Goal: Transaction & Acquisition: Book appointment/travel/reservation

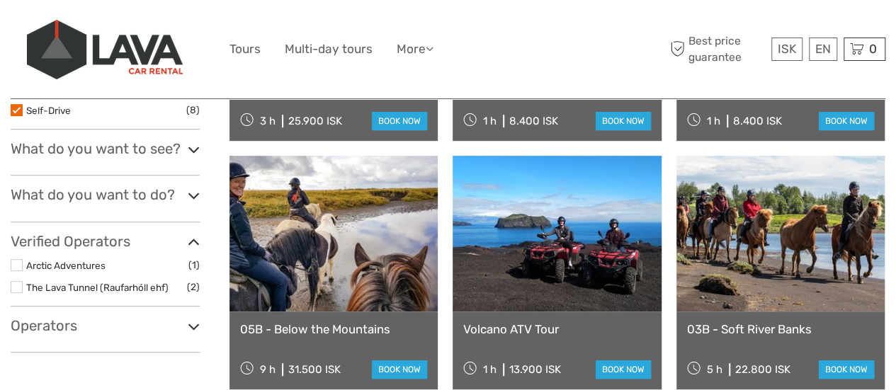
scroll to position [354, 0]
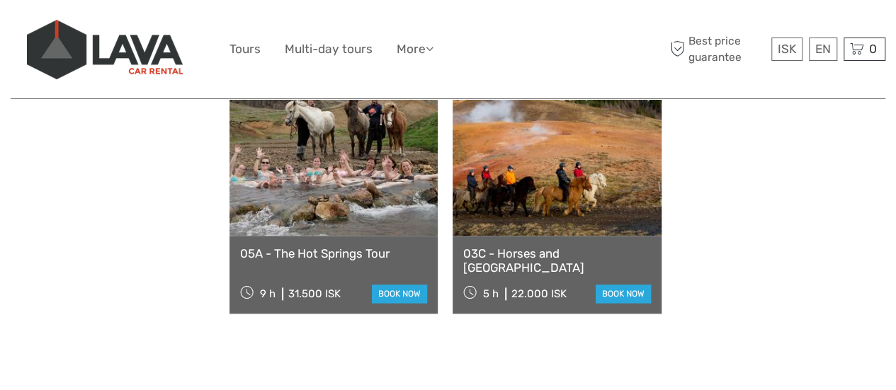
select select
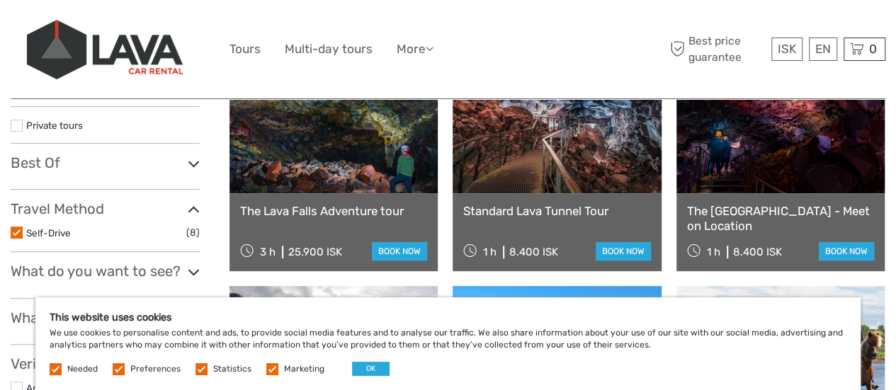
scroll to position [0, 0]
click at [628, 178] on link at bounding box center [557, 116] width 208 height 156
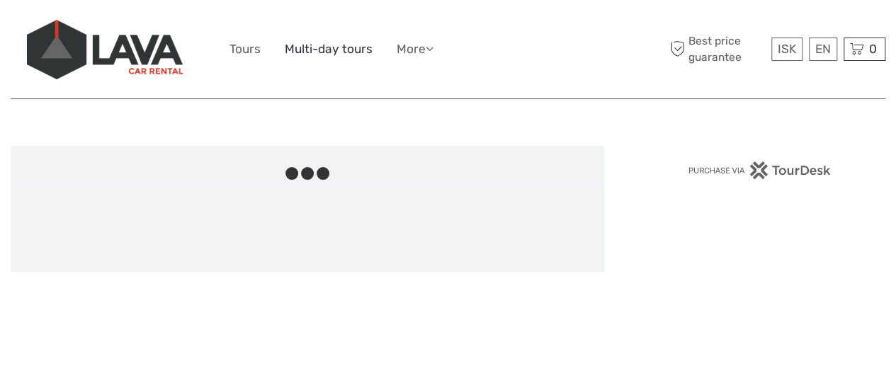
scroll to position [71, 0]
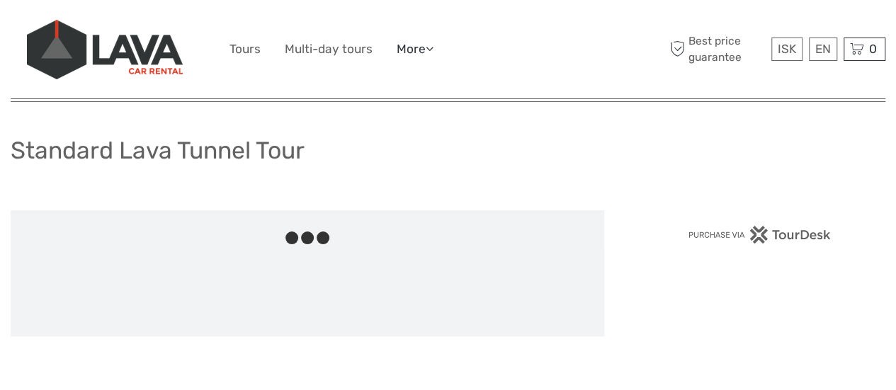
click at [432, 53] on icon at bounding box center [430, 49] width 8 height 12
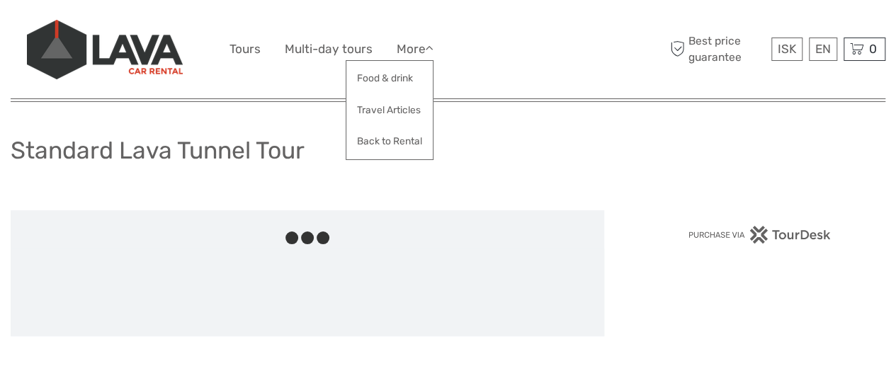
click at [506, 61] on div "ISK ISK € $ £ EN English Español Deutsch Tours Multi-day tours More Food & drin…" at bounding box center [449, 49] width 438 height 77
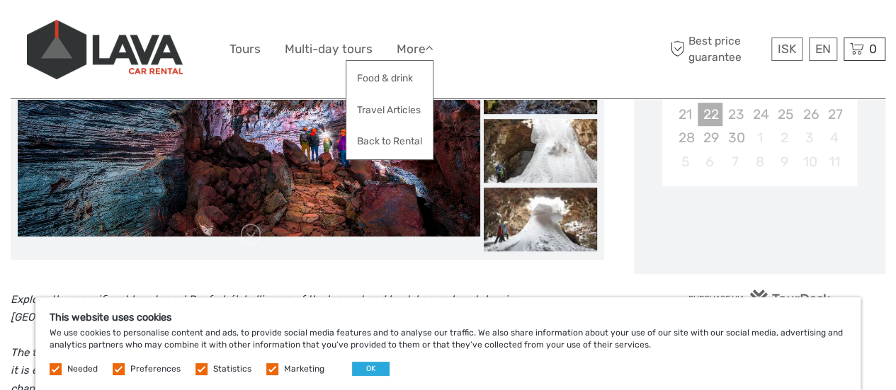
scroll to position [496, 0]
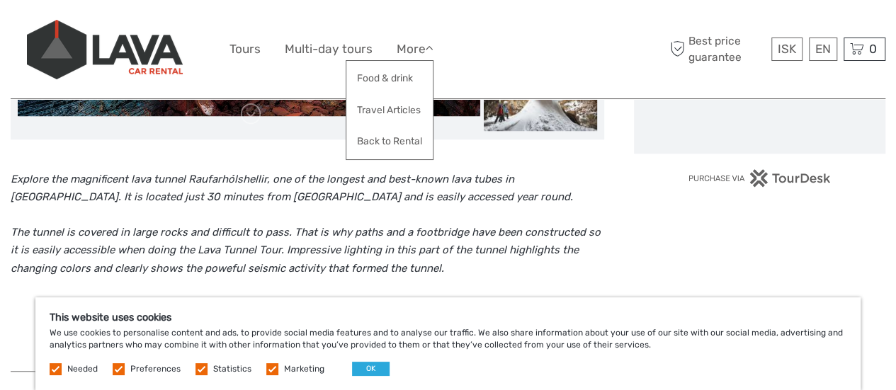
click at [271, 368] on label at bounding box center [272, 370] width 12 height 12
click at [0, 0] on input "checkbox" at bounding box center [0, 0] width 0 height 0
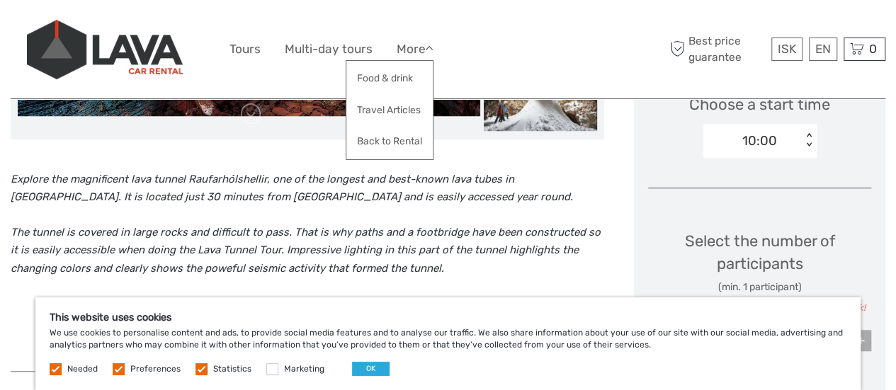
drag, startPoint x: 197, startPoint y: 369, endPoint x: 188, endPoint y: 362, distance: 11.1
click at [197, 371] on label at bounding box center [202, 370] width 12 height 12
click at [0, 0] on input "checkbox" at bounding box center [0, 0] width 0 height 0
click at [118, 373] on label at bounding box center [119, 370] width 12 height 12
click at [0, 0] on input "checkbox" at bounding box center [0, 0] width 0 height 0
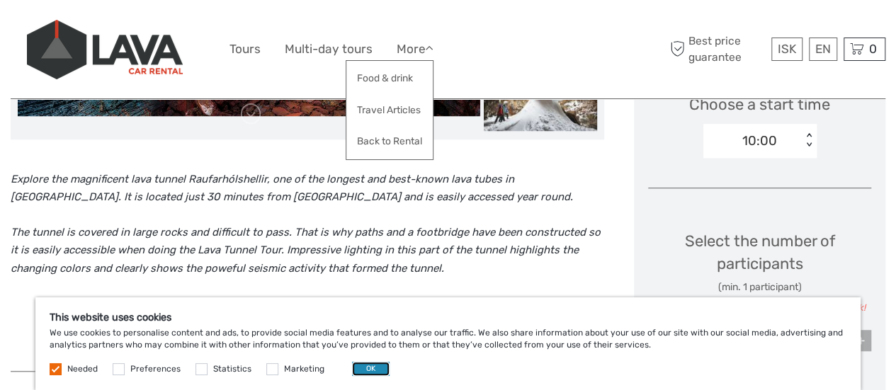
click at [362, 374] on button "OK" at bounding box center [371, 369] width 38 height 14
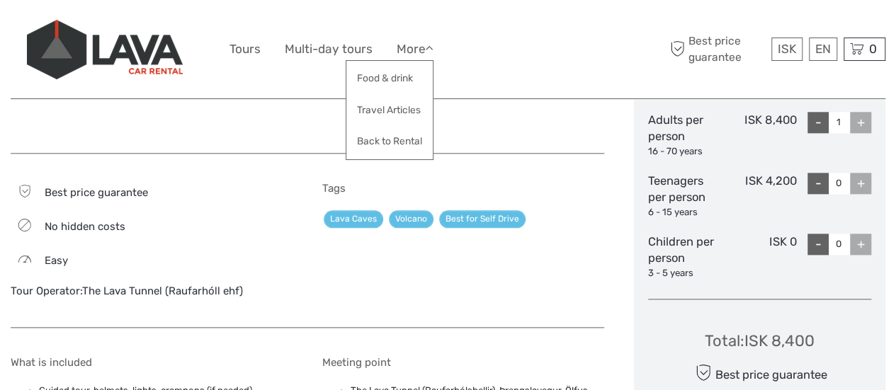
scroll to position [694, 0]
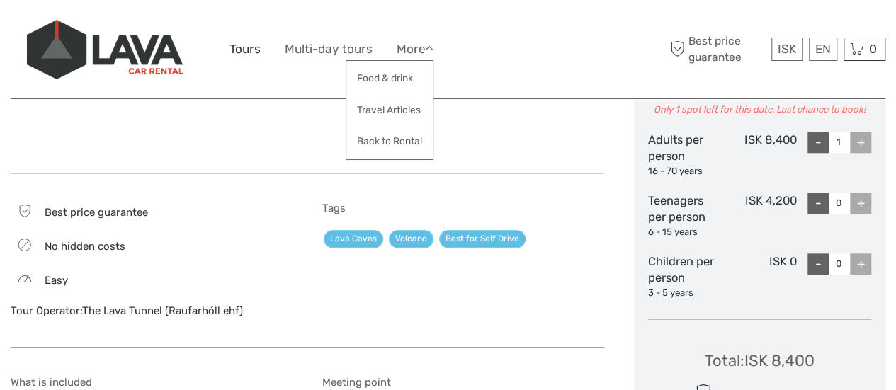
click at [244, 49] on link "Tours" at bounding box center [245, 49] width 31 height 21
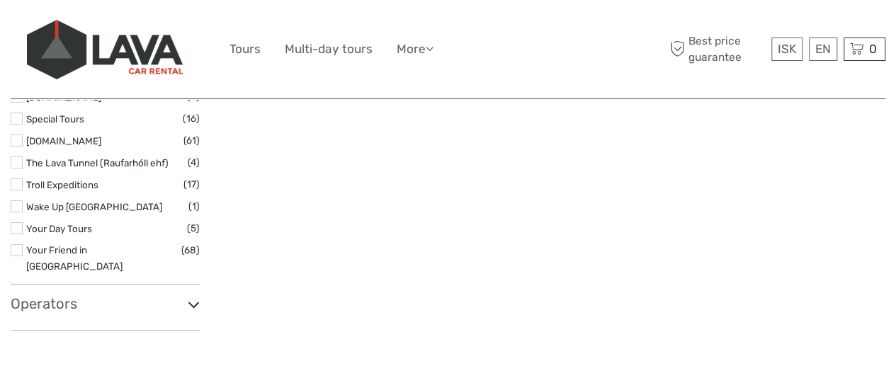
scroll to position [2480, 0]
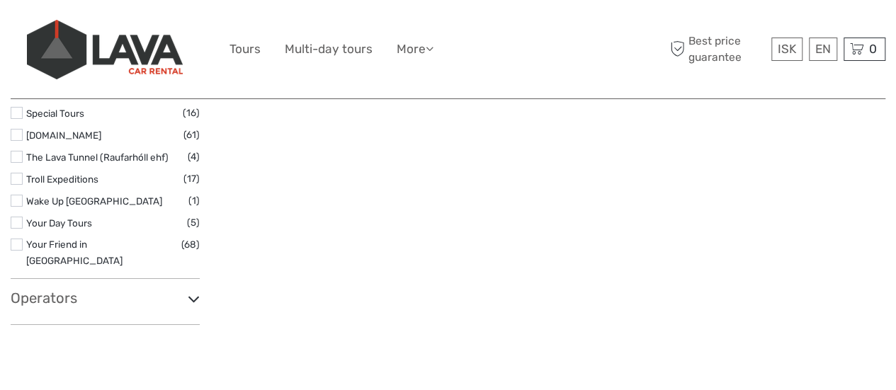
click at [193, 290] on icon at bounding box center [194, 299] width 12 height 19
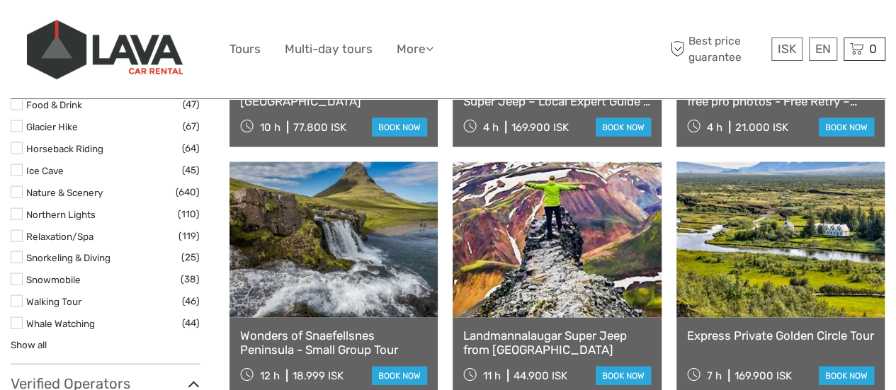
scroll to position [1439, 0]
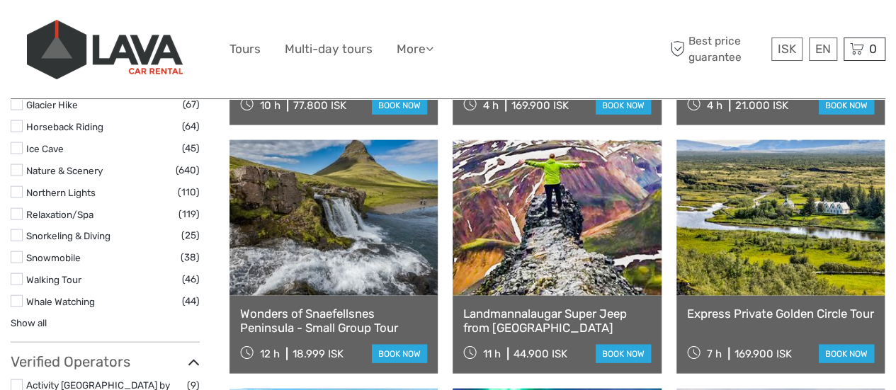
select select
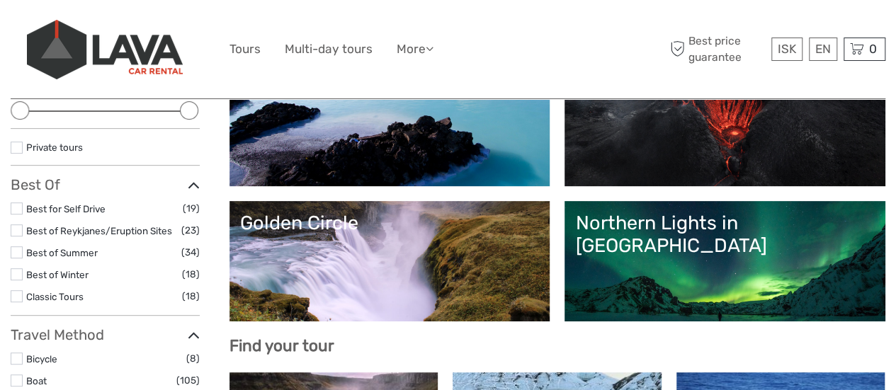
scroll to position [213, 0]
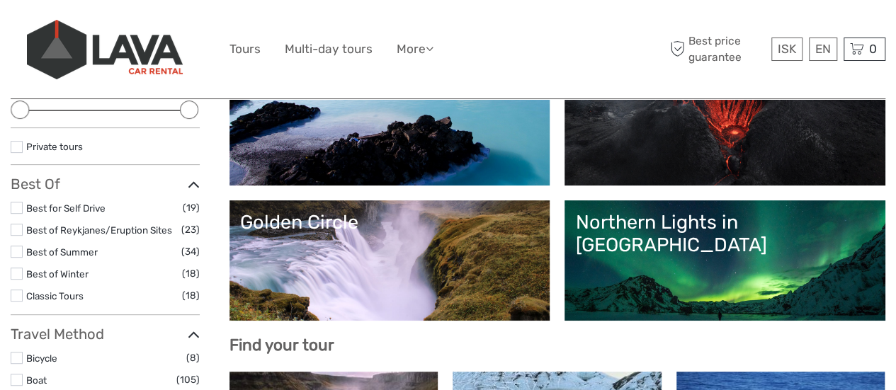
click at [575, 175] on link "Lava and Volcanoes" at bounding box center [725, 125] width 300 height 99
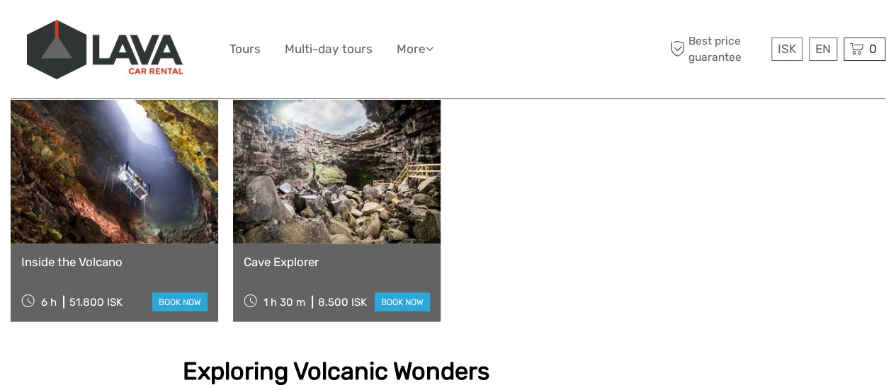
scroll to position [1346, 0]
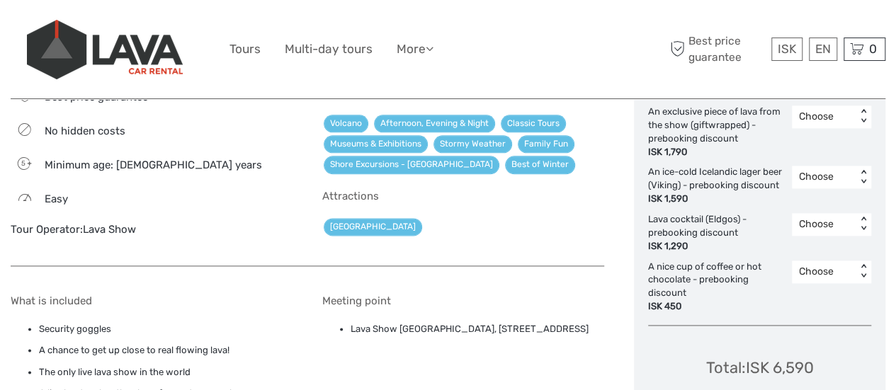
scroll to position [921, 0]
